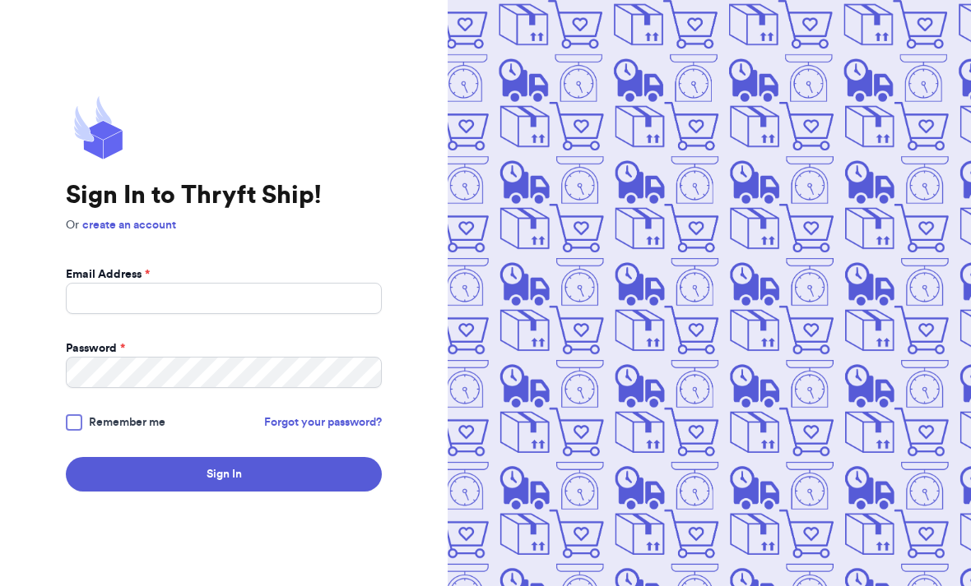
scroll to position [178, 0]
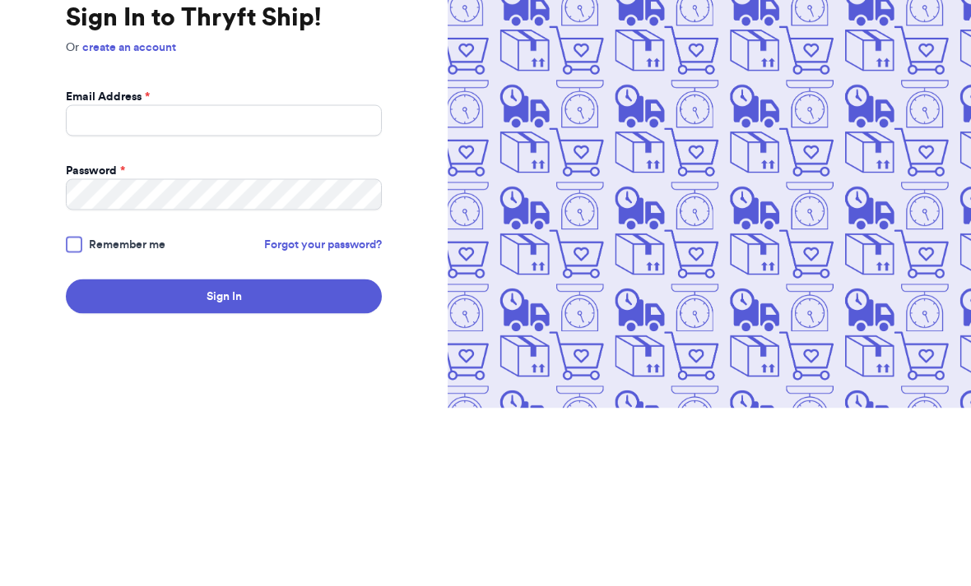
click at [668, 261] on img at bounding box center [708, 293] width 523 height 586
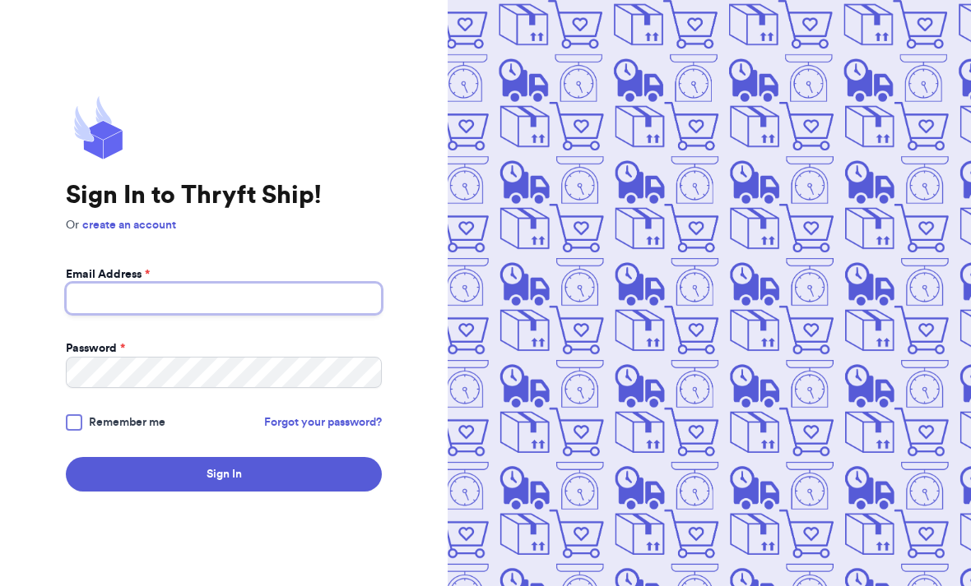
scroll to position [55, 0]
type input "[EMAIL_ADDRESS][DOMAIN_NAME]"
click at [224, 457] on button "Sign In" at bounding box center [224, 474] width 316 height 35
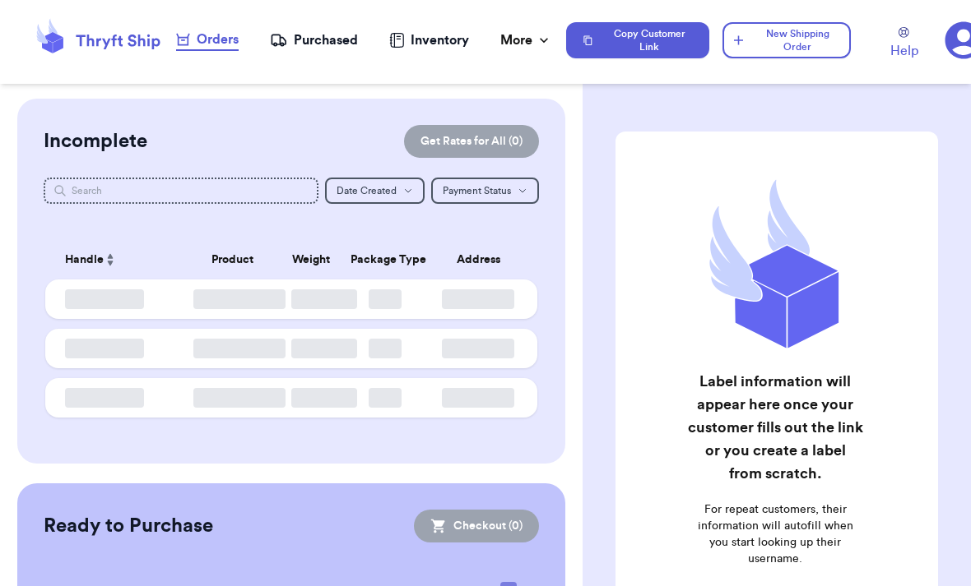
checkbox input "false"
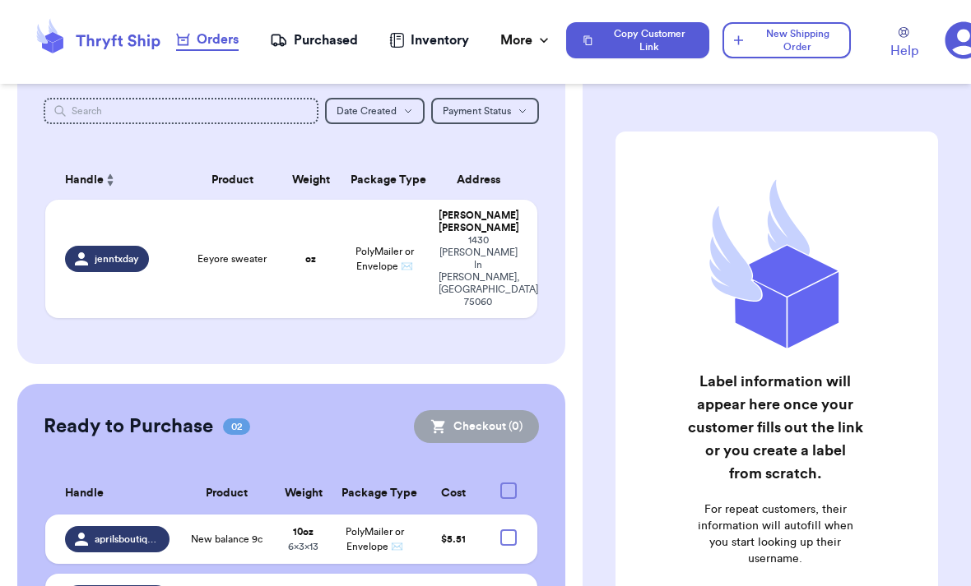
scroll to position [80, 0]
click at [502, 530] on div at bounding box center [508, 538] width 16 height 16
click at [507, 529] on input "checkbox" at bounding box center [507, 529] width 1 height 1
checkbox input "true"
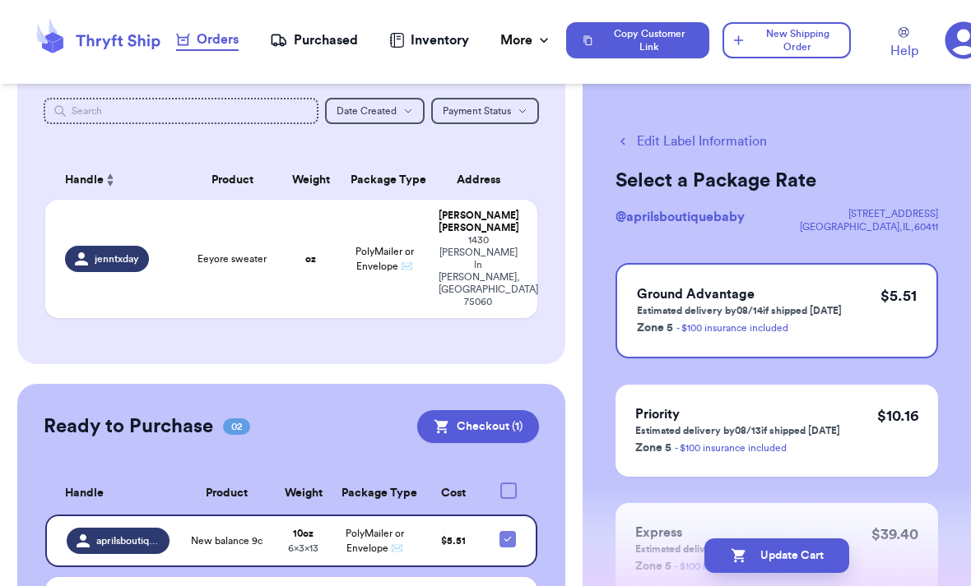
click at [508, 410] on button "Checkout ( 1 )" at bounding box center [478, 426] width 122 height 33
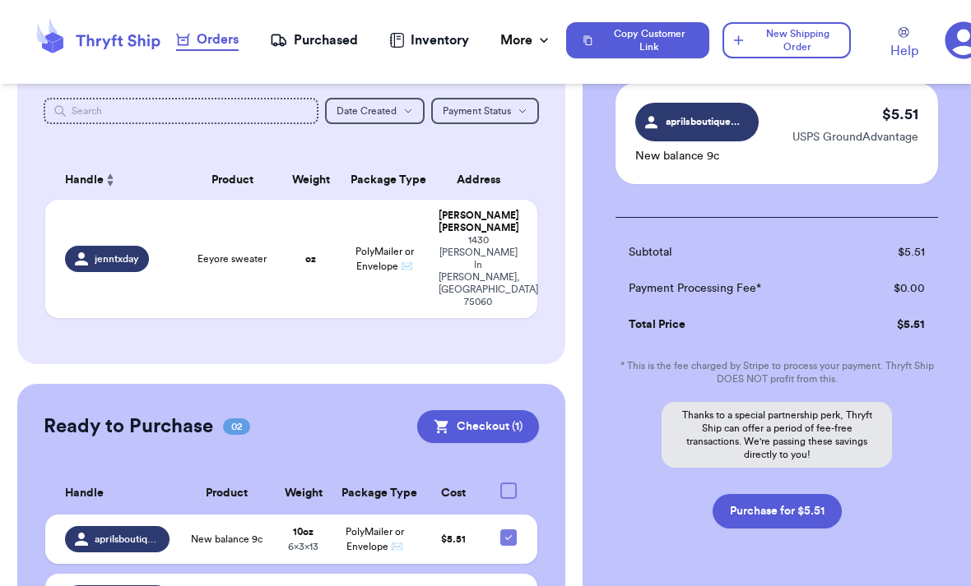
scroll to position [123, 0]
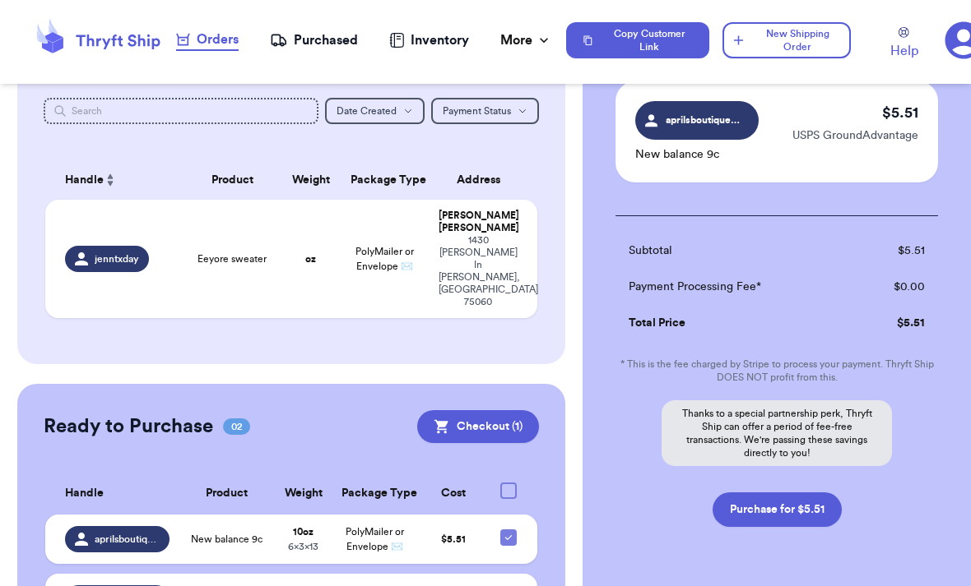
click at [822, 563] on div "Checkout ( 1 ) Selected Labels aprilsboutiquebaby New balance 9c $ 5.51 USPS Gr…" at bounding box center [776, 309] width 388 height 666
click at [823, 568] on div "Checkout ( 1 ) Selected Labels aprilsboutiquebaby New balance 9c $ 5.51 USPS Gr…" at bounding box center [776, 309] width 388 height 666
click at [816, 568] on div "Checkout ( 1 ) Selected Labels aprilsboutiquebaby New balance 9c $ 5.51 USPS Gr…" at bounding box center [776, 309] width 388 height 666
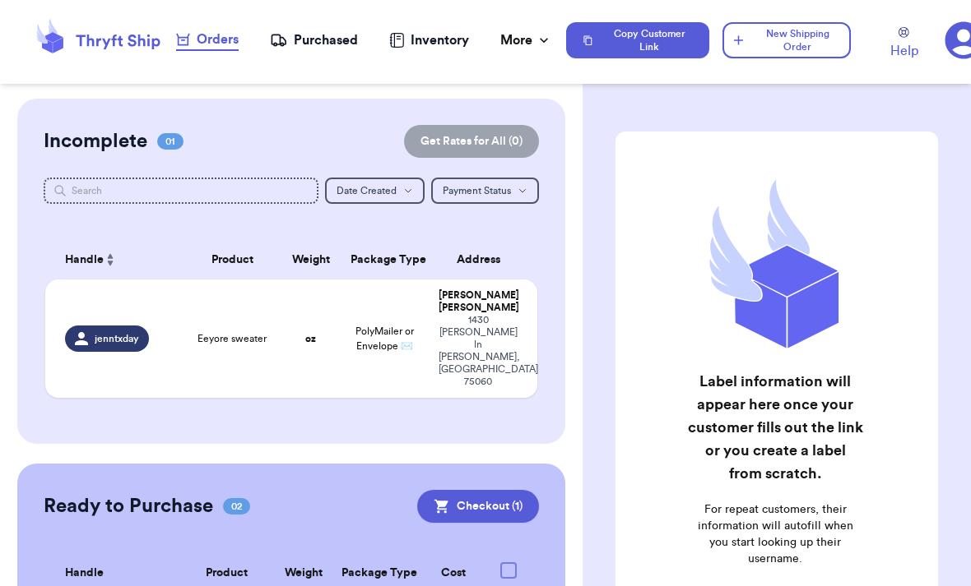
click at [512, 490] on button "Checkout ( 1 )" at bounding box center [478, 506] width 122 height 33
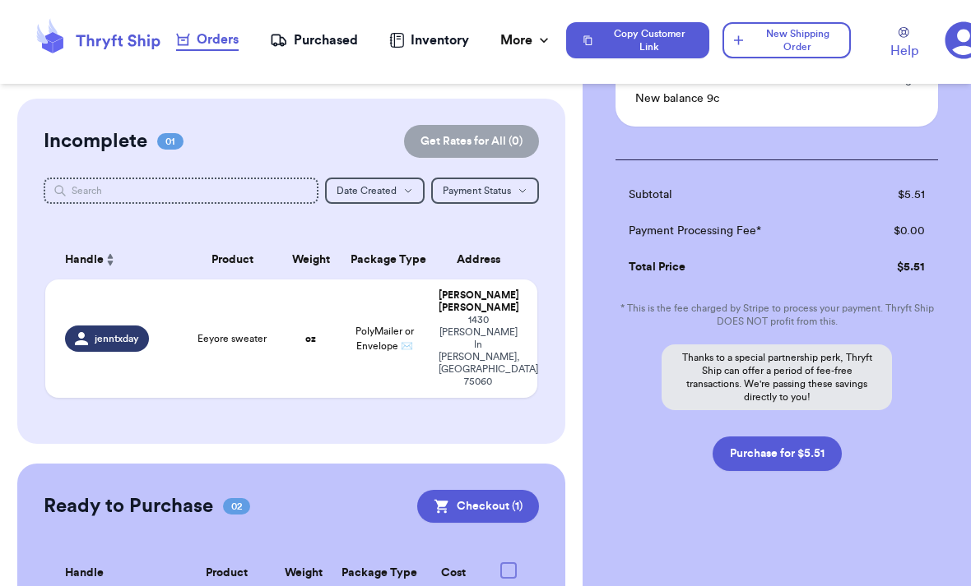
scroll to position [178, 0]
click at [818, 458] on button "Purchase for $5.51" at bounding box center [776, 454] width 129 height 35
checkbox input "false"
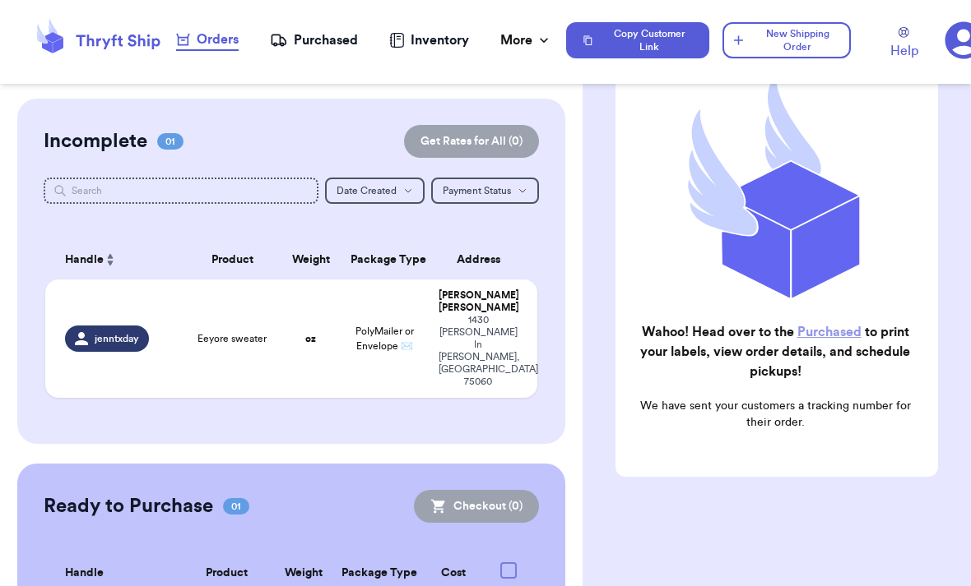
click at [833, 335] on link "Purchased" at bounding box center [829, 332] width 64 height 13
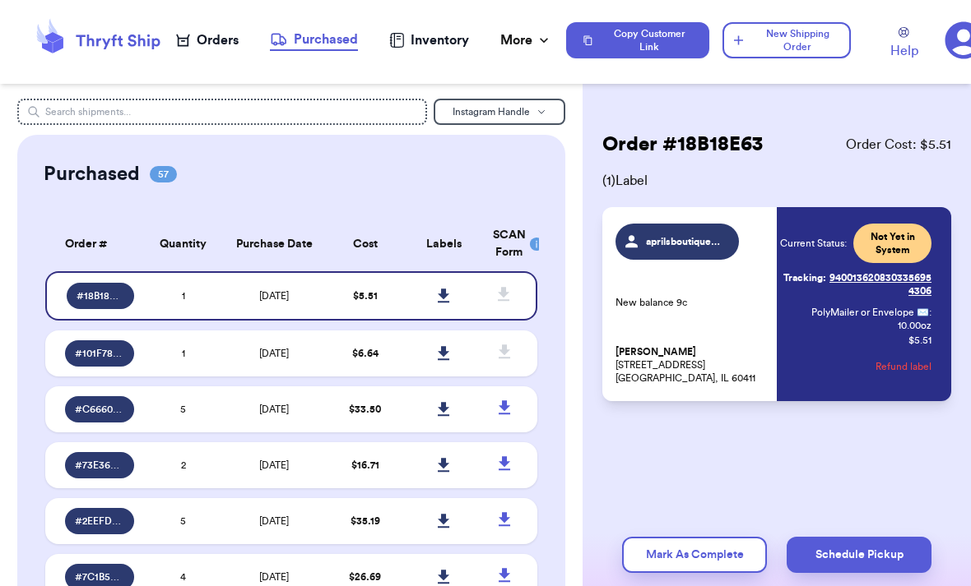
click at [447, 299] on icon at bounding box center [444, 296] width 12 height 15
